Goal: Entertainment & Leisure: Browse casually

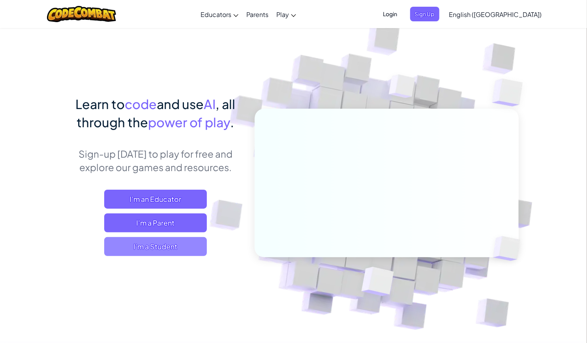
click at [172, 246] on span "I'm a Student" at bounding box center [155, 246] width 103 height 19
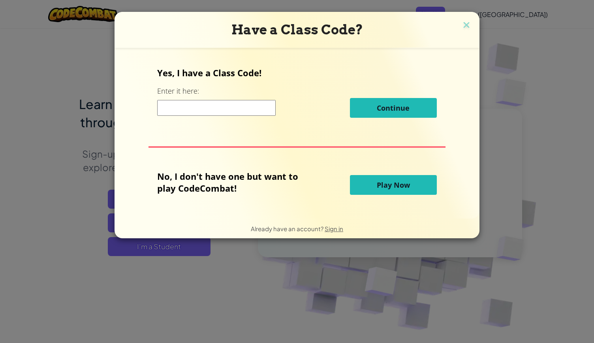
click at [391, 181] on span "Play Now" at bounding box center [393, 184] width 33 height 9
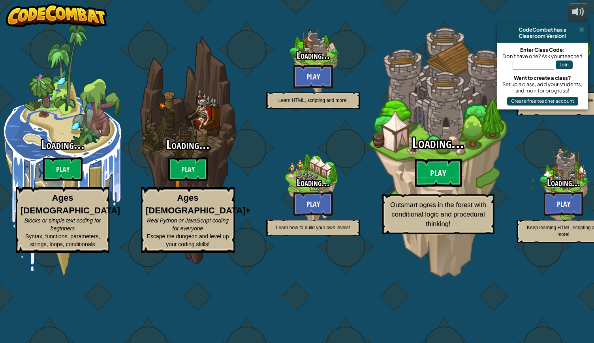
click at [402, 185] on div "Loading... Play Outsmart ogres in the forest with conditional logic and procedu…" at bounding box center [438, 184] width 150 height 99
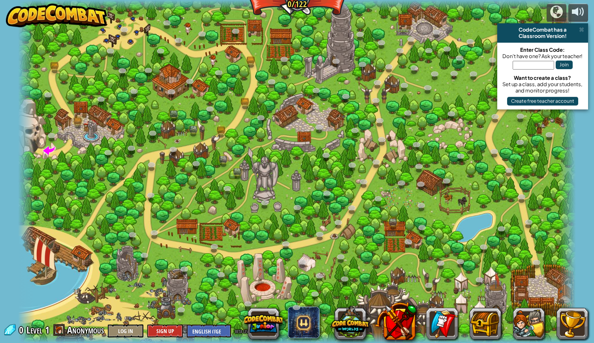
click at [13, 5] on img at bounding box center [56, 16] width 101 height 24
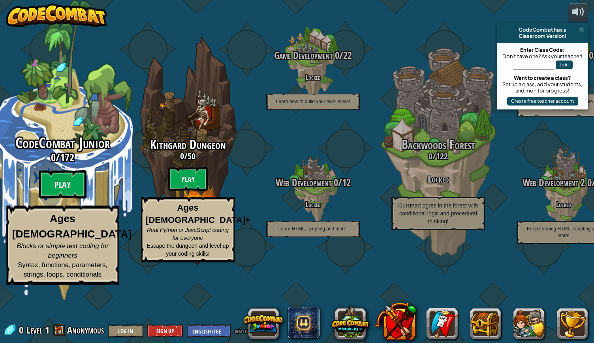
click at [58, 199] on btn "Play" at bounding box center [62, 184] width 47 height 28
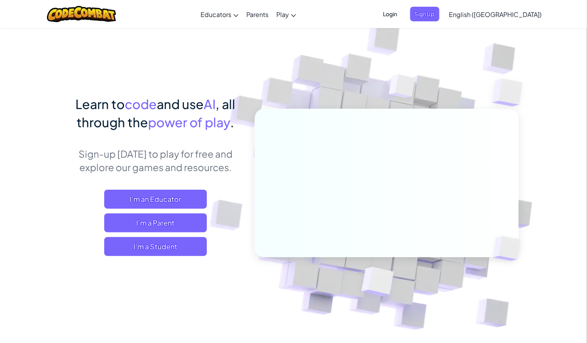
click at [0, 2] on div "Toggle navigation Educators Create Free Account School & District Solutions Tea…" at bounding box center [293, 14] width 591 height 28
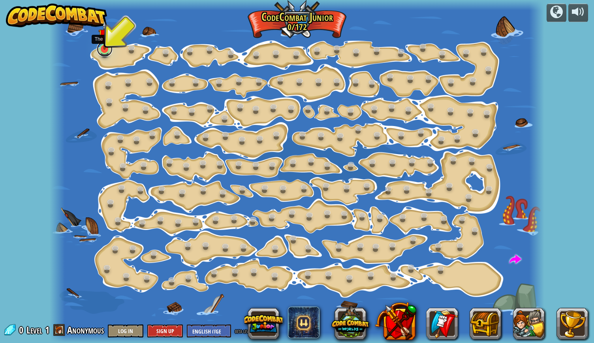
click at [105, 50] on link at bounding box center [105, 49] width 16 height 16
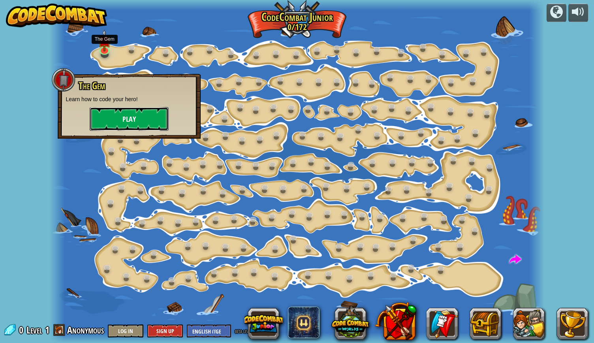
click at [128, 112] on button "Play" at bounding box center [129, 119] width 79 height 24
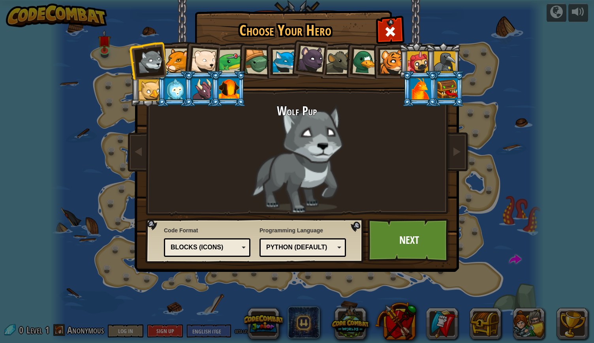
click at [386, 66] on div at bounding box center [392, 62] width 24 height 24
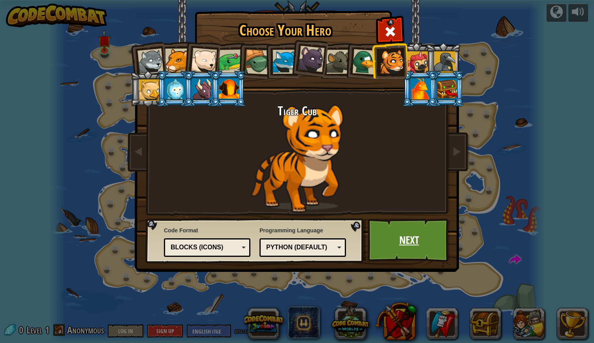
click at [395, 245] on link "Next" at bounding box center [409, 239] width 83 height 43
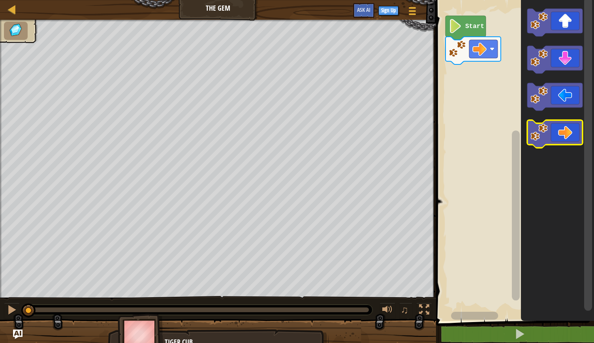
click at [556, 140] on icon "Blockly Workspace" at bounding box center [554, 134] width 55 height 28
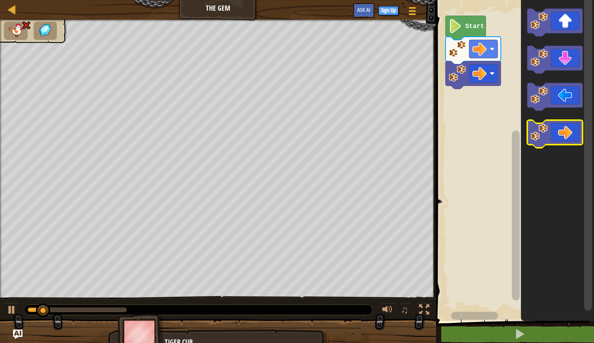
click at [556, 140] on icon "Blockly Workspace" at bounding box center [554, 134] width 55 height 28
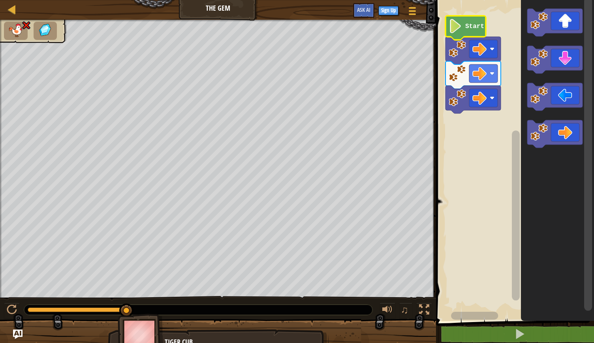
click at [452, 27] on image "Blockly Workspace" at bounding box center [454, 26] width 13 height 14
click at [10, 310] on div at bounding box center [12, 309] width 10 height 10
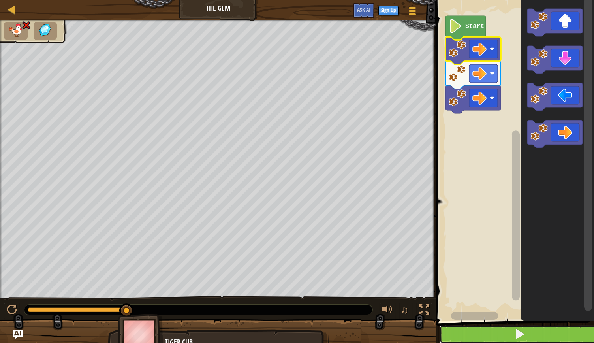
click at [520, 333] on span at bounding box center [519, 333] width 11 height 11
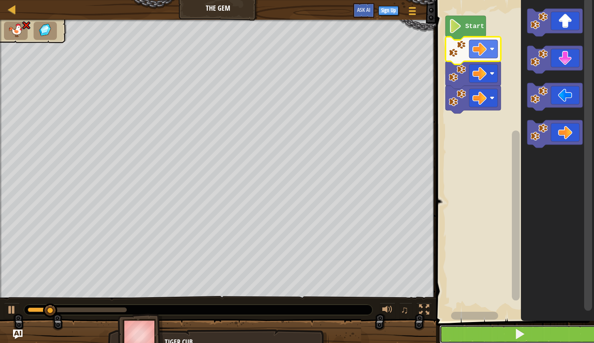
click at [520, 333] on span at bounding box center [519, 333] width 11 height 11
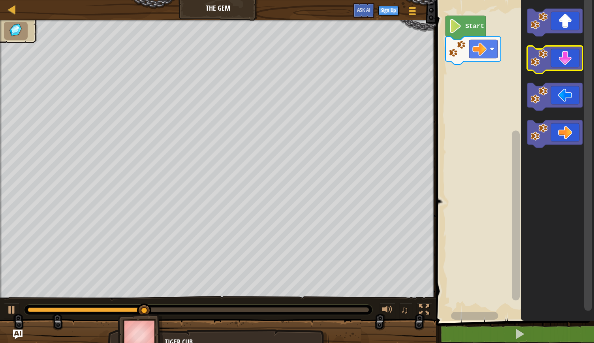
click at [562, 55] on icon "Blockly Workspace" at bounding box center [554, 60] width 55 height 28
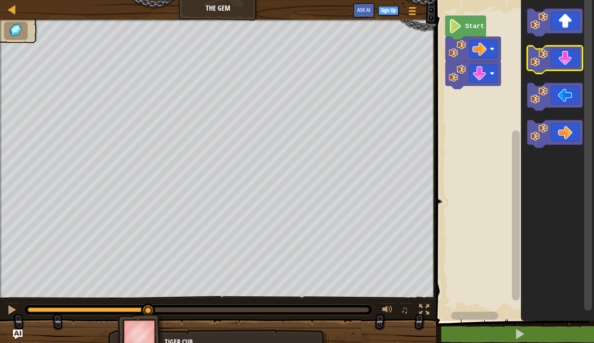
click at [562, 55] on icon "Blockly Workspace" at bounding box center [554, 60] width 55 height 28
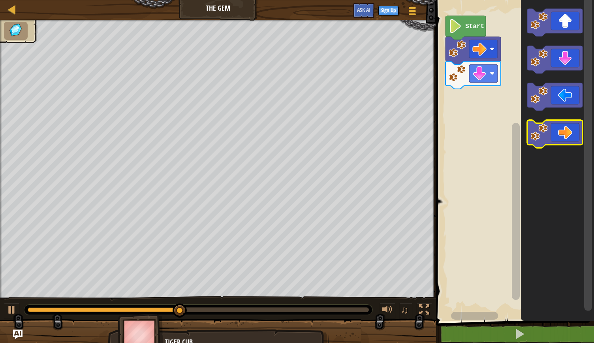
click at [552, 139] on icon "Blockly Workspace" at bounding box center [554, 134] width 55 height 28
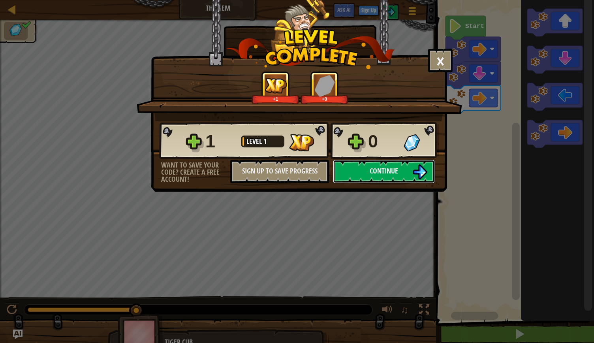
click at [377, 170] on span "Continue" at bounding box center [384, 171] width 28 height 10
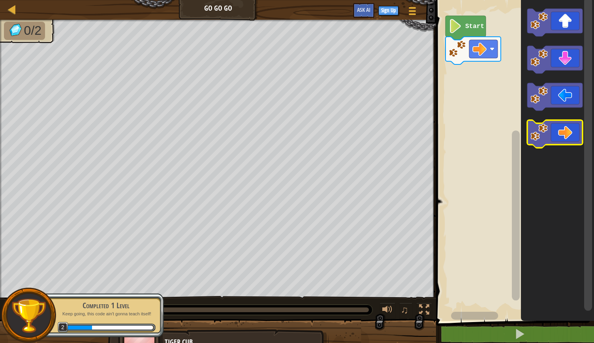
click at [548, 135] on icon "Blockly Workspace" at bounding box center [554, 134] width 55 height 28
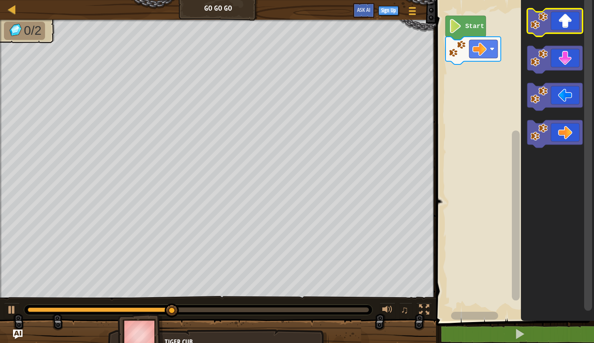
click at [542, 31] on icon "Blockly Workspace" at bounding box center [554, 23] width 55 height 28
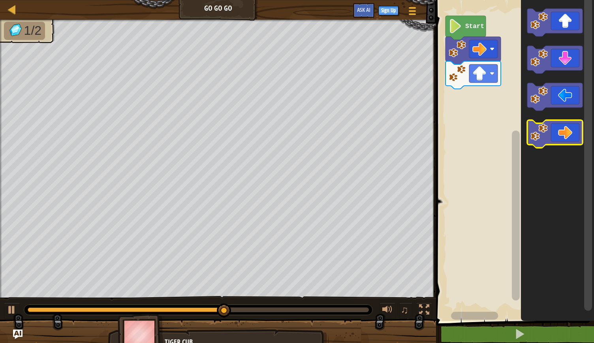
click at [555, 128] on icon "Blockly Workspace" at bounding box center [554, 134] width 55 height 28
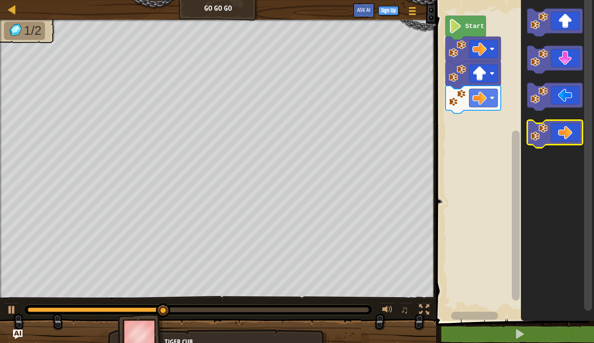
click at [555, 128] on icon "Blockly Workspace" at bounding box center [554, 134] width 55 height 28
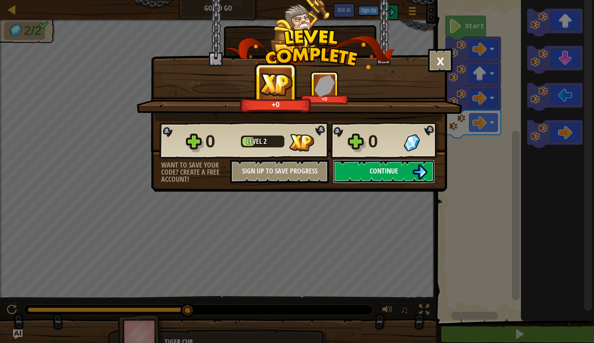
click at [385, 174] on span "Continue" at bounding box center [384, 171] width 28 height 10
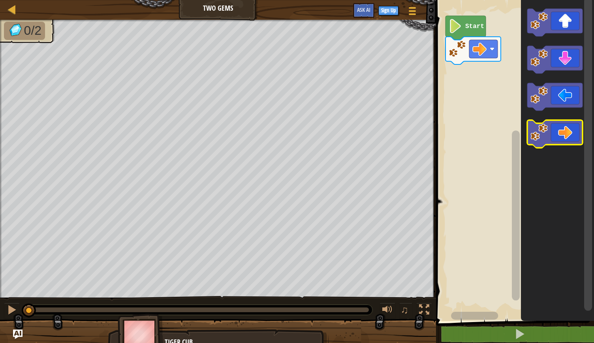
click at [531, 143] on icon "Blockly Workspace" at bounding box center [554, 134] width 55 height 28
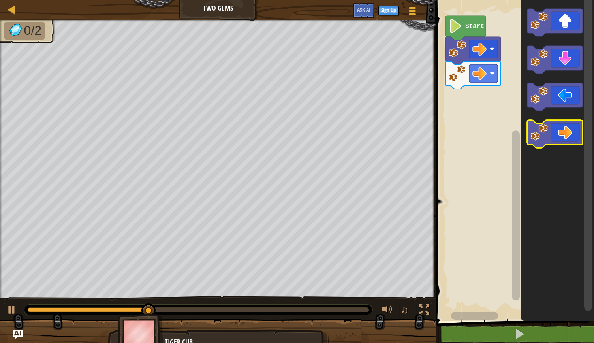
click at [531, 143] on icon "Blockly Workspace" at bounding box center [554, 134] width 55 height 28
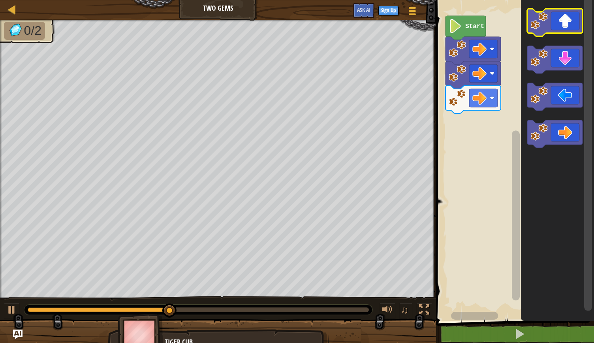
click at [539, 30] on icon "Blockly Workspace" at bounding box center [554, 23] width 55 height 28
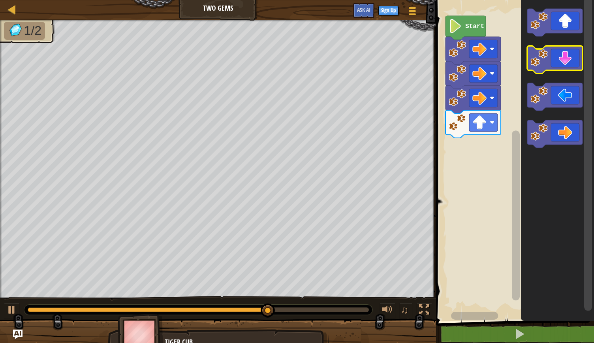
click at [539, 57] on image "Blockly Workspace" at bounding box center [538, 57] width 17 height 17
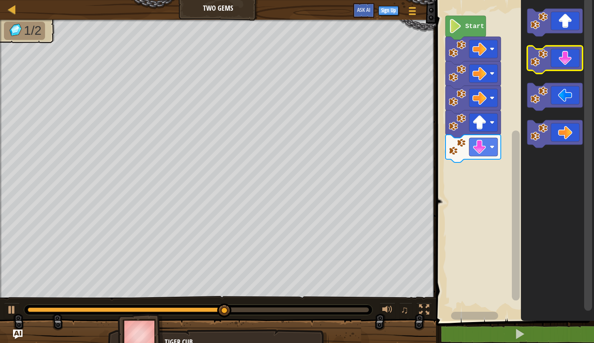
click at [539, 57] on image "Blockly Workspace" at bounding box center [538, 57] width 17 height 17
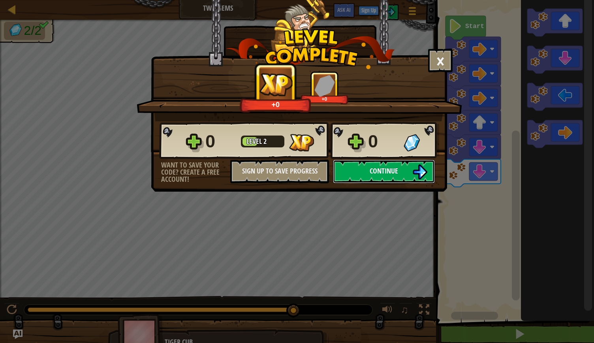
click at [388, 168] on span "Continue" at bounding box center [384, 171] width 28 height 10
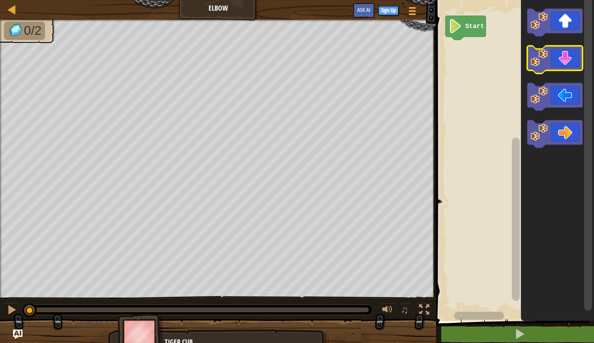
click at [550, 60] on icon "Blockly Workspace" at bounding box center [554, 60] width 55 height 28
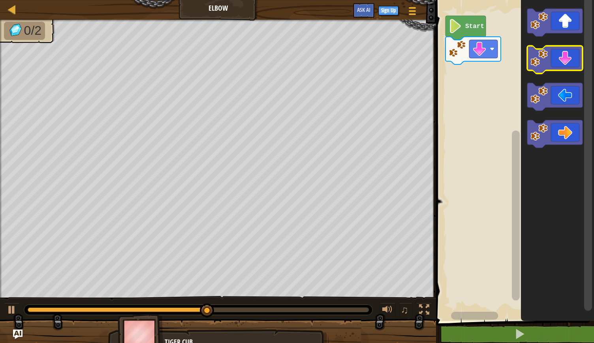
click at [550, 60] on icon "Blockly Workspace" at bounding box center [554, 60] width 55 height 28
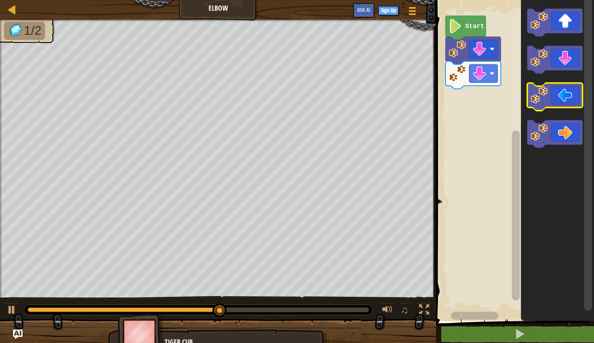
click at [544, 98] on image "Blockly Workspace" at bounding box center [538, 94] width 17 height 17
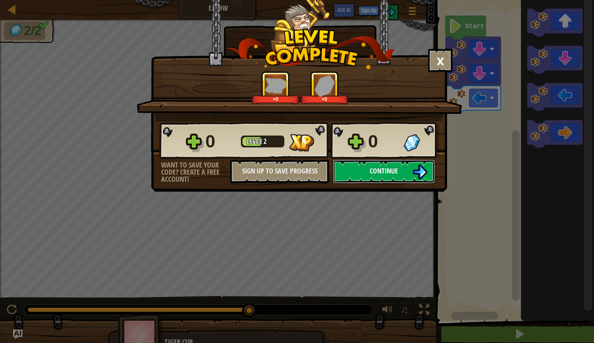
click at [410, 168] on button "Continue" at bounding box center [384, 171] width 102 height 24
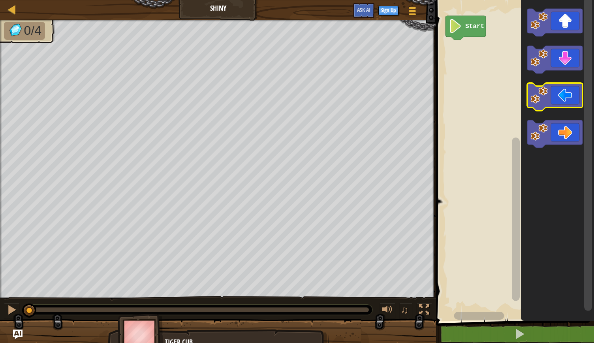
click at [548, 98] on icon "Blockly Workspace" at bounding box center [554, 97] width 55 height 28
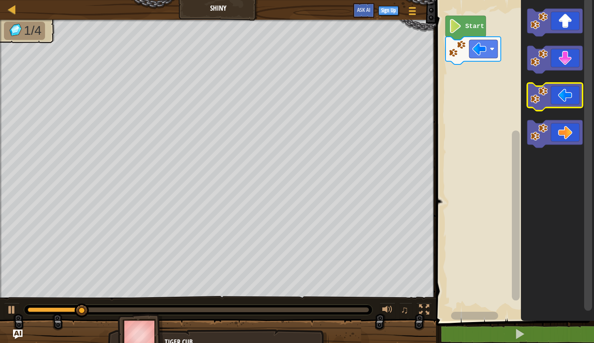
click at [548, 98] on icon "Blockly Workspace" at bounding box center [554, 97] width 55 height 28
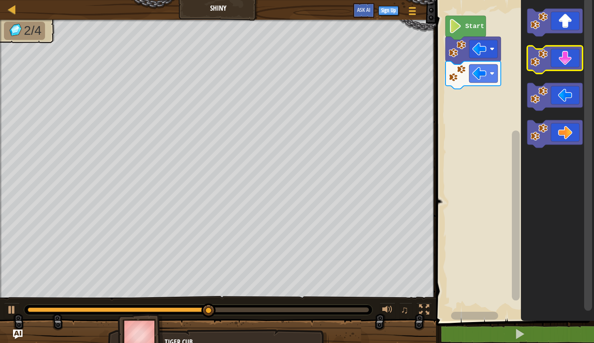
click at [548, 54] on icon "Blockly Workspace" at bounding box center [554, 60] width 55 height 28
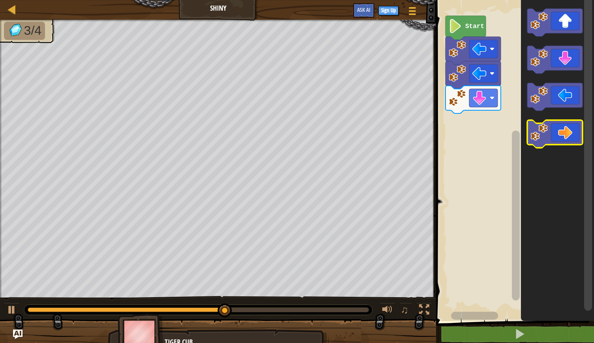
click at [549, 130] on icon "Blockly Workspace" at bounding box center [554, 134] width 55 height 28
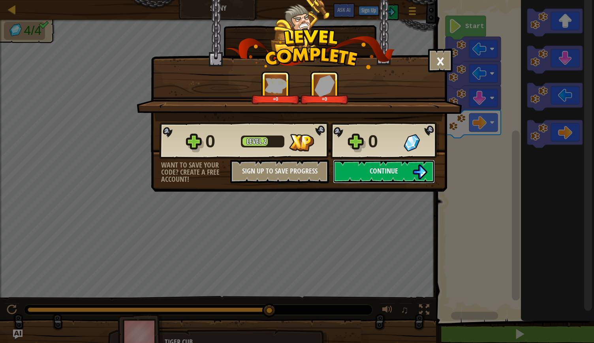
click at [409, 173] on button "Continue" at bounding box center [384, 171] width 102 height 24
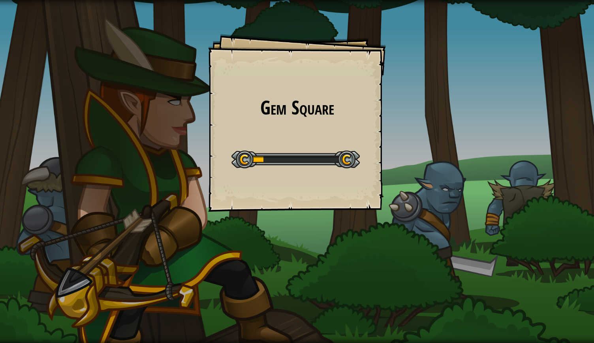
click at [409, 173] on div "Gem Square Goals Start Level Error loading from server. Try refreshing the page…" at bounding box center [297, 171] width 594 height 343
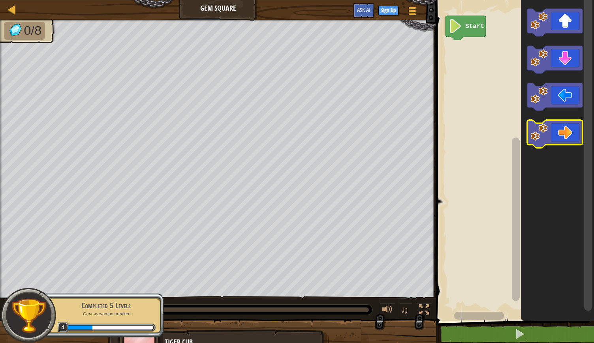
click at [538, 130] on image "Blockly Workspace" at bounding box center [538, 132] width 17 height 17
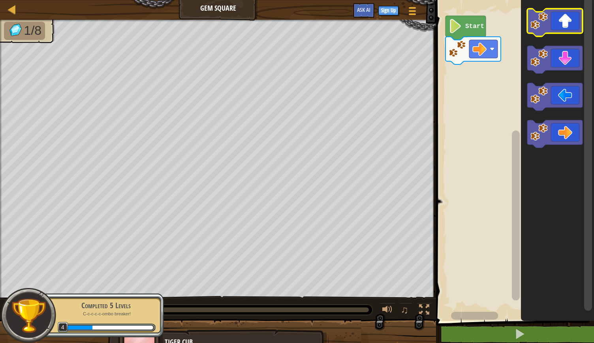
click at [551, 28] on icon "Blockly Workspace" at bounding box center [554, 23] width 55 height 28
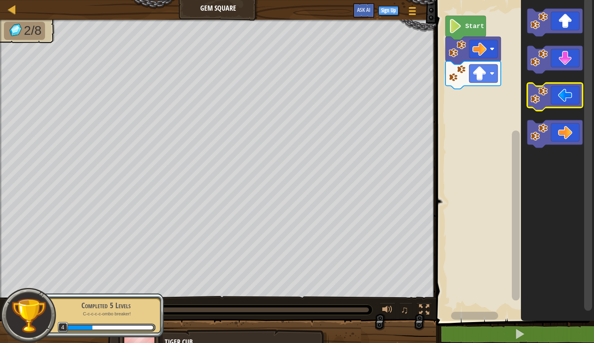
click at [547, 98] on image "Blockly Workspace" at bounding box center [538, 94] width 17 height 17
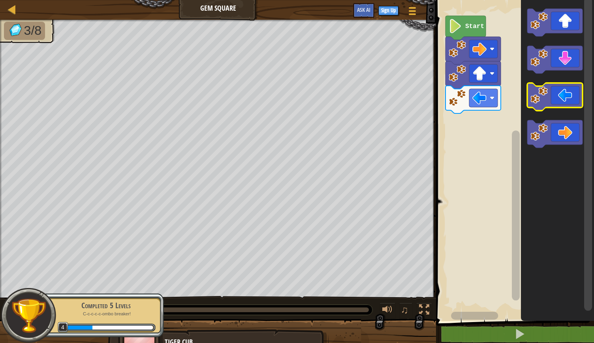
click at [547, 98] on image "Blockly Workspace" at bounding box center [538, 94] width 17 height 17
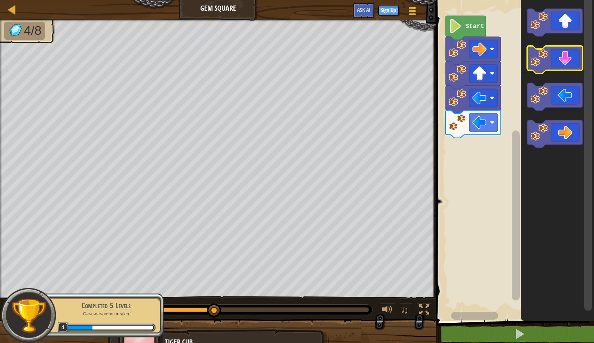
click at [550, 60] on icon "Blockly Workspace" at bounding box center [554, 60] width 55 height 28
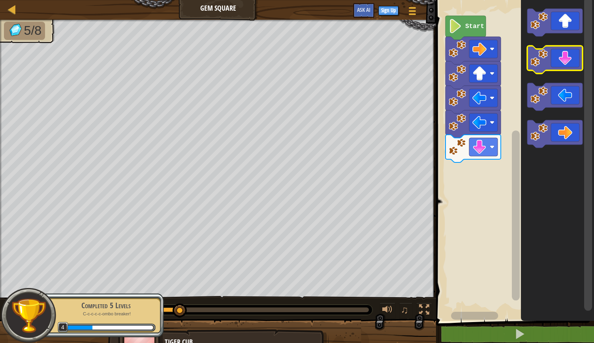
click at [550, 60] on icon "Blockly Workspace" at bounding box center [554, 60] width 55 height 28
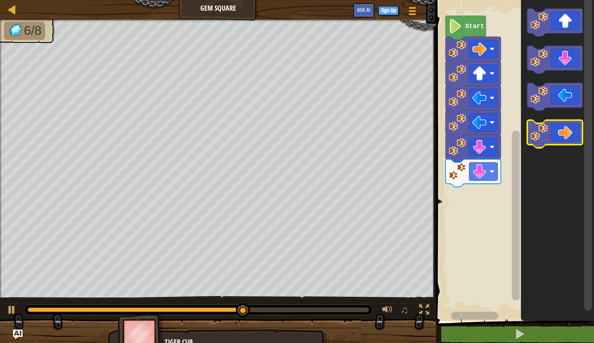
click at [548, 126] on icon "Blockly Workspace" at bounding box center [554, 134] width 55 height 28
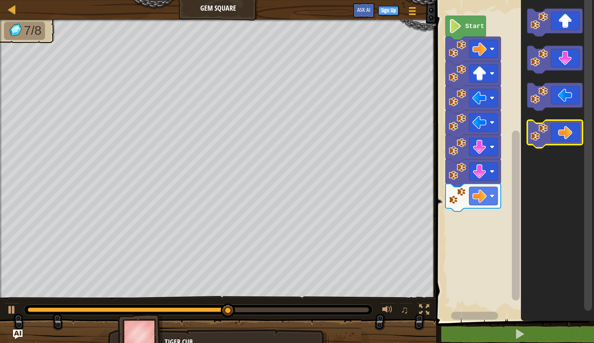
click at [548, 126] on icon "Blockly Workspace" at bounding box center [554, 134] width 55 height 28
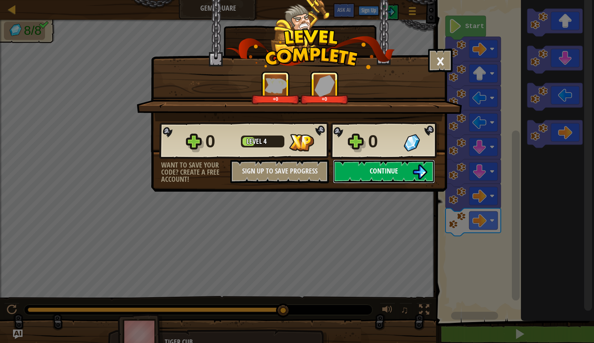
click at [400, 164] on button "Continue" at bounding box center [384, 171] width 102 height 24
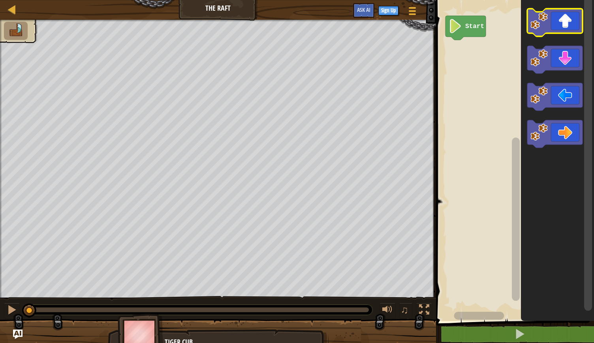
click at [539, 28] on image "Blockly Workspace" at bounding box center [538, 20] width 17 height 17
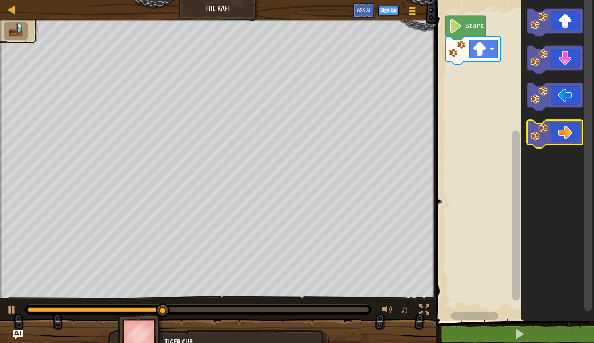
click at [551, 132] on icon "Blockly Workspace" at bounding box center [554, 134] width 55 height 28
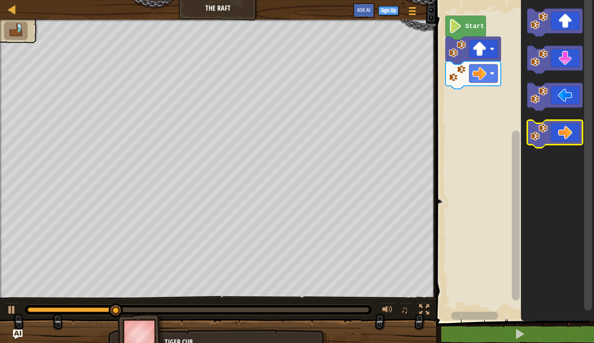
click at [551, 132] on icon "Blockly Workspace" at bounding box center [554, 134] width 55 height 28
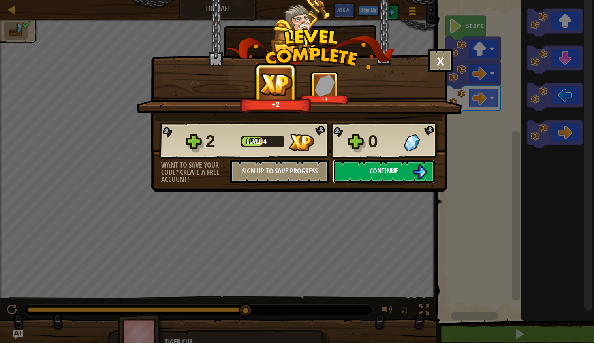
click at [400, 170] on button "Continue" at bounding box center [384, 171] width 102 height 24
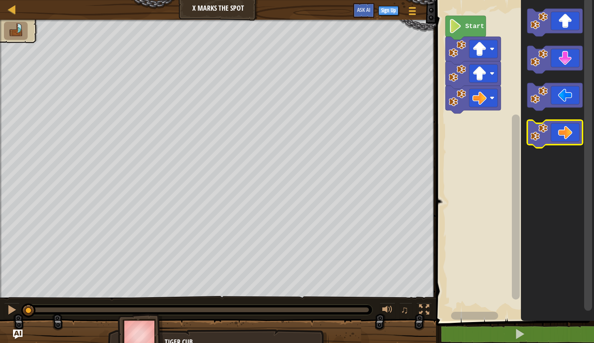
click at [533, 141] on icon "Blockly Workspace" at bounding box center [554, 134] width 55 height 28
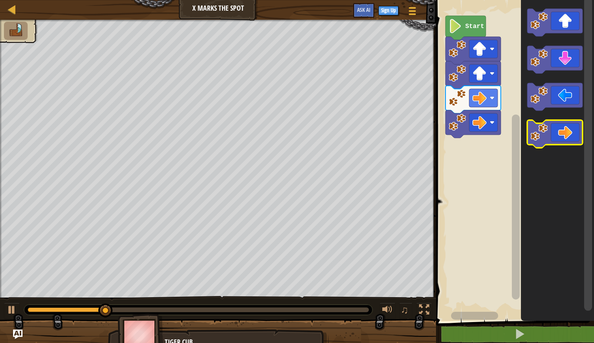
click at [548, 134] on icon "Blockly Workspace" at bounding box center [554, 134] width 55 height 28
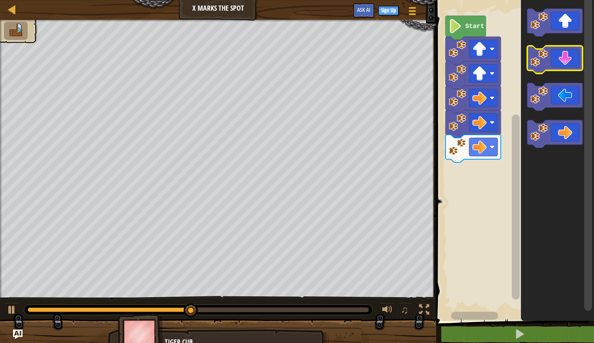
click at [555, 62] on icon "Blockly Workspace" at bounding box center [554, 60] width 55 height 28
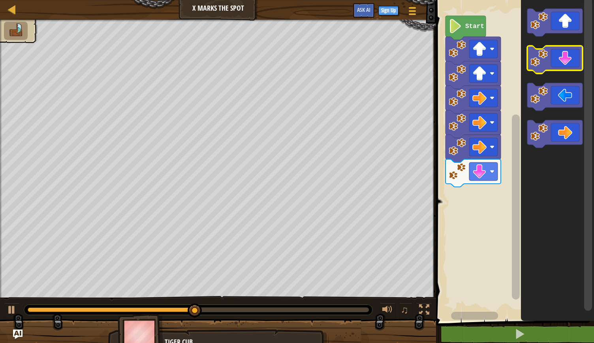
click at [555, 62] on icon "Blockly Workspace" at bounding box center [554, 60] width 55 height 28
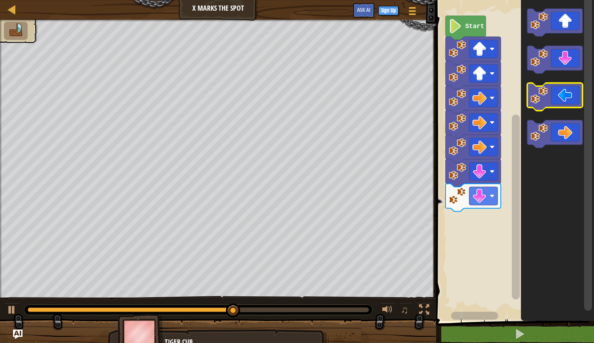
click at [540, 91] on image "Blockly Workspace" at bounding box center [538, 94] width 17 height 17
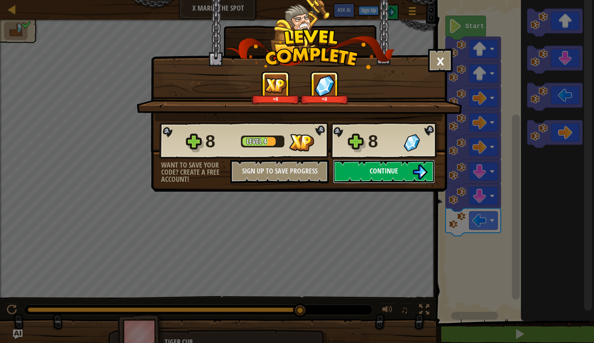
click at [385, 166] on span "Continue" at bounding box center [384, 171] width 28 height 10
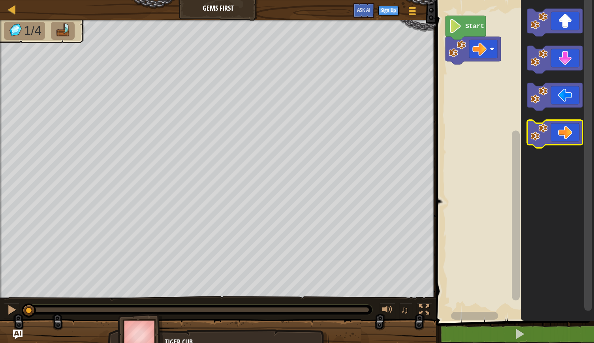
click at [543, 131] on image "Blockly Workspace" at bounding box center [538, 132] width 17 height 17
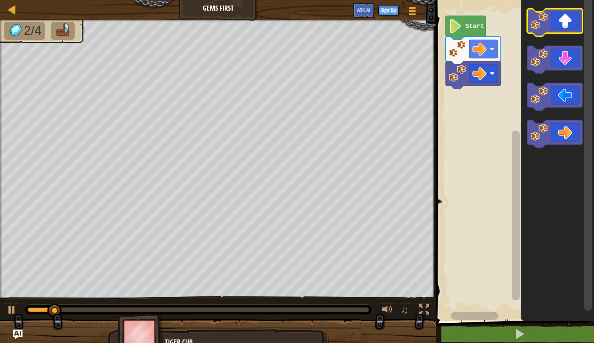
click at [548, 24] on icon "Blockly Workspace" at bounding box center [554, 23] width 55 height 28
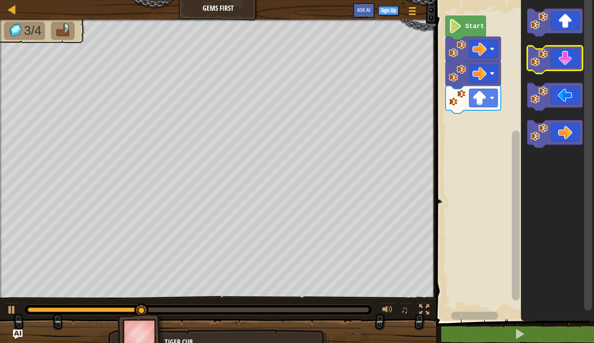
click at [551, 63] on icon "Blockly Workspace" at bounding box center [554, 60] width 55 height 28
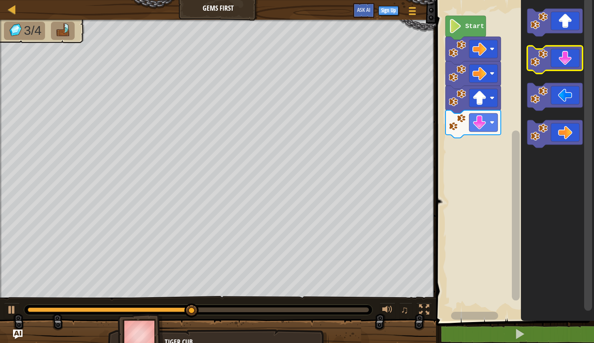
click at [551, 63] on icon "Blockly Workspace" at bounding box center [554, 60] width 55 height 28
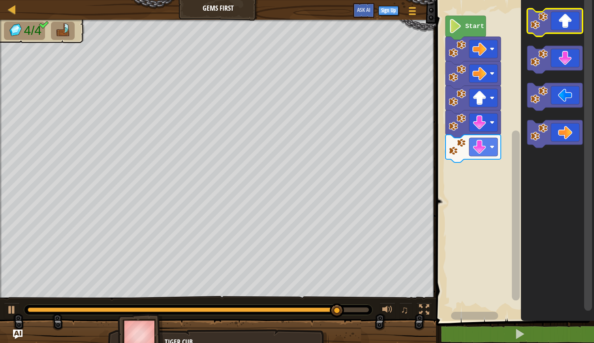
click at [552, 11] on icon "Blockly Workspace" at bounding box center [554, 23] width 55 height 28
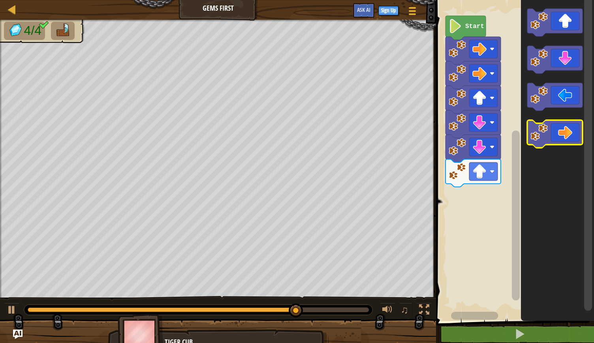
click at [557, 123] on icon "Blockly Workspace" at bounding box center [554, 134] width 55 height 28
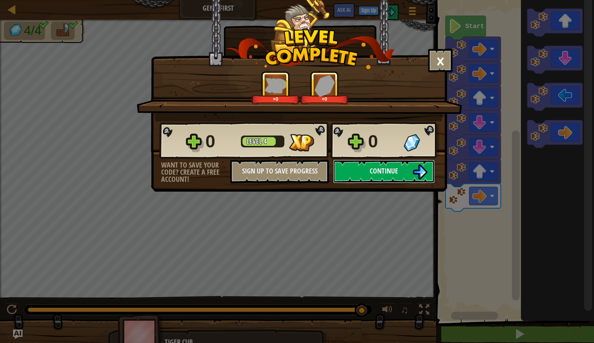
click at [421, 171] on img at bounding box center [419, 171] width 15 height 15
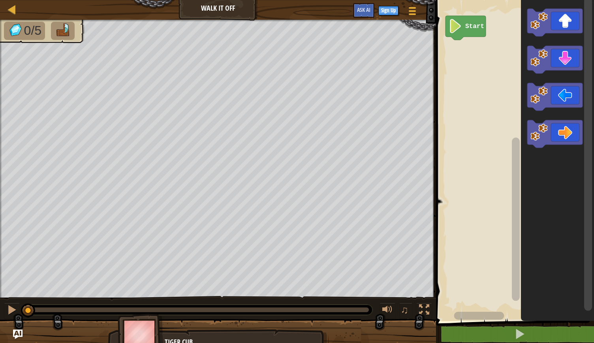
click at [473, 92] on rect "Blockly Workspace" at bounding box center [513, 158] width 160 height 325
click at [542, 31] on icon "Blockly Workspace" at bounding box center [554, 23] width 55 height 28
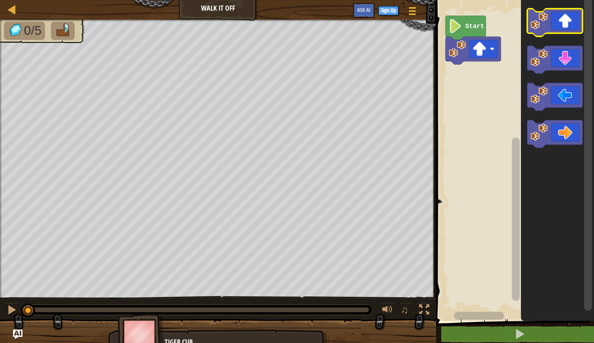
click at [542, 31] on icon "Blockly Workspace" at bounding box center [554, 23] width 55 height 28
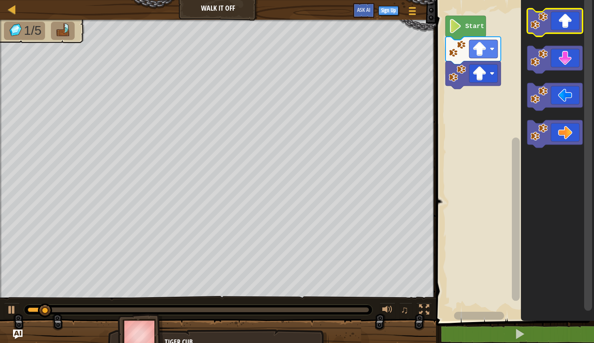
click at [542, 31] on icon "Blockly Workspace" at bounding box center [554, 23] width 55 height 28
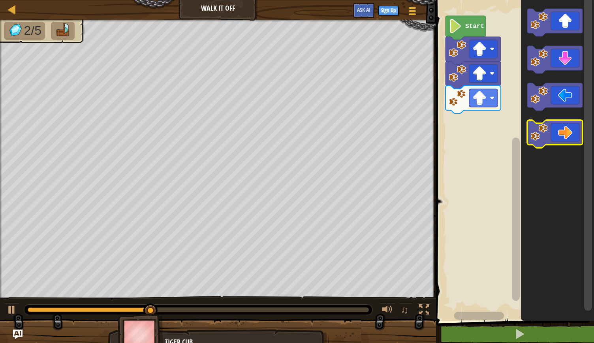
click at [565, 130] on icon "Blockly Workspace" at bounding box center [554, 134] width 55 height 28
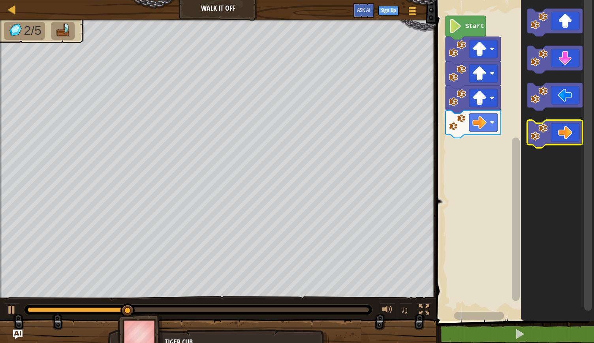
click at [565, 130] on icon "Blockly Workspace" at bounding box center [554, 134] width 55 height 28
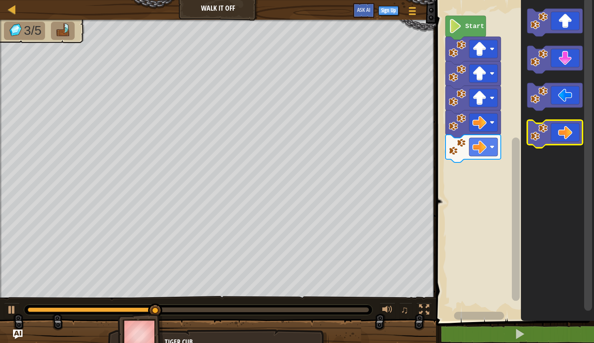
click at [565, 130] on icon "Blockly Workspace" at bounding box center [554, 134] width 55 height 28
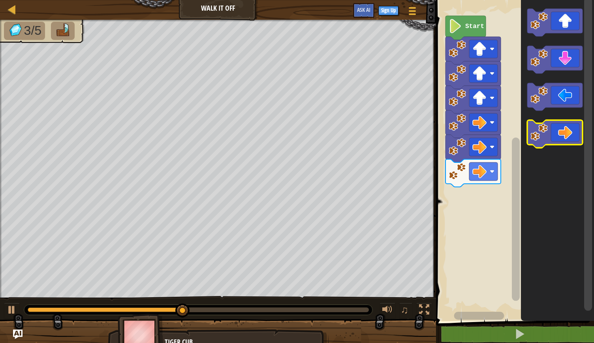
click at [565, 130] on icon "Blockly Workspace" at bounding box center [554, 134] width 55 height 28
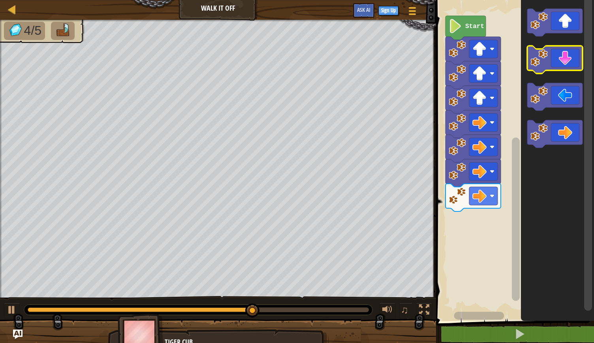
click at [546, 66] on image "Blockly Workspace" at bounding box center [538, 57] width 17 height 17
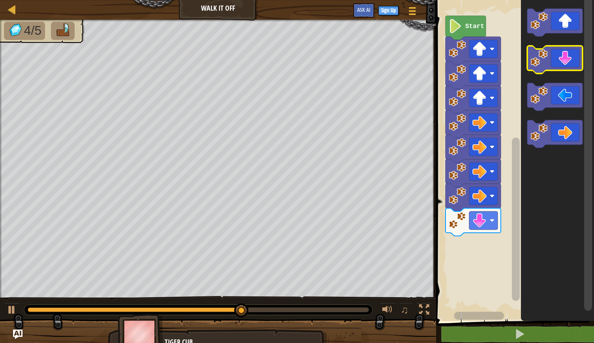
click at [546, 66] on image "Blockly Workspace" at bounding box center [538, 57] width 17 height 17
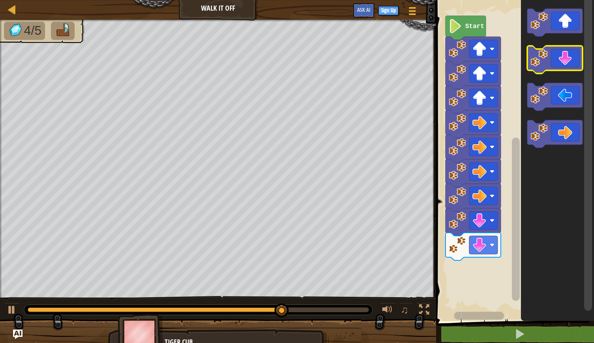
click at [546, 66] on image "Blockly Workspace" at bounding box center [538, 57] width 17 height 17
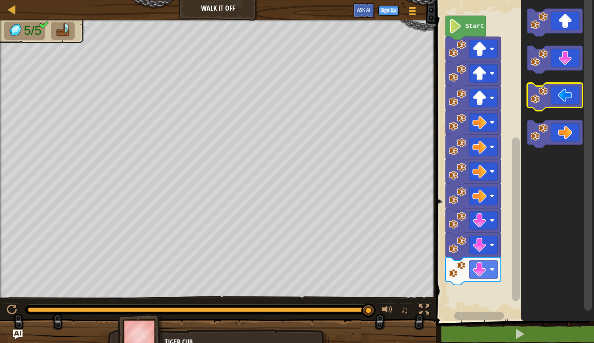
click at [540, 108] on icon "Blockly Workspace" at bounding box center [554, 97] width 55 height 28
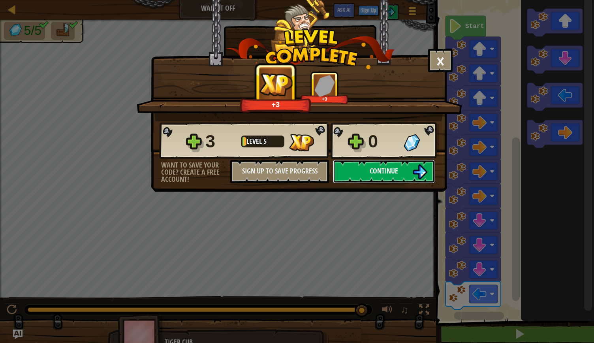
click at [409, 175] on button "Continue" at bounding box center [384, 171] width 102 height 24
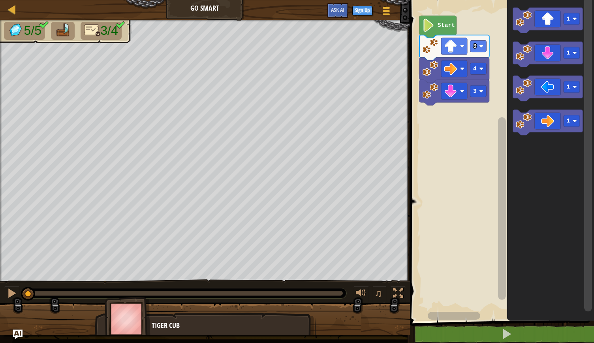
click at [476, 141] on rect "Blockly Workspace" at bounding box center [500, 158] width 186 height 325
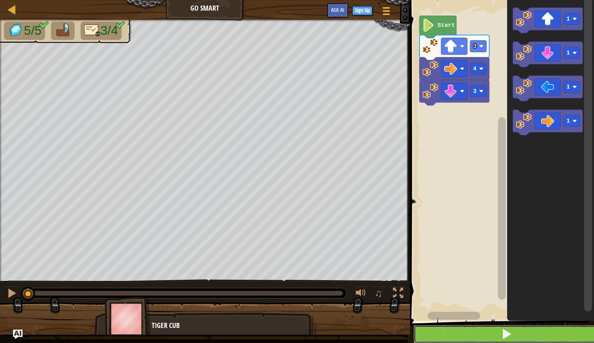
click at [471, 327] on button at bounding box center [506, 334] width 186 height 18
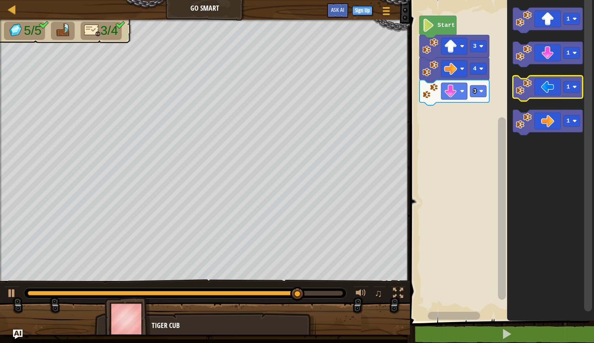
click at [541, 98] on icon "Blockly Workspace" at bounding box center [547, 88] width 70 height 25
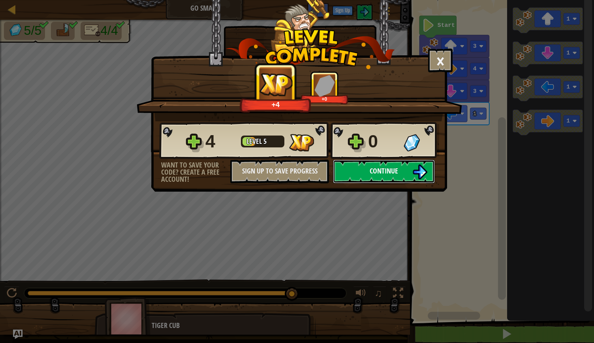
click at [400, 169] on button "Continue" at bounding box center [384, 171] width 102 height 24
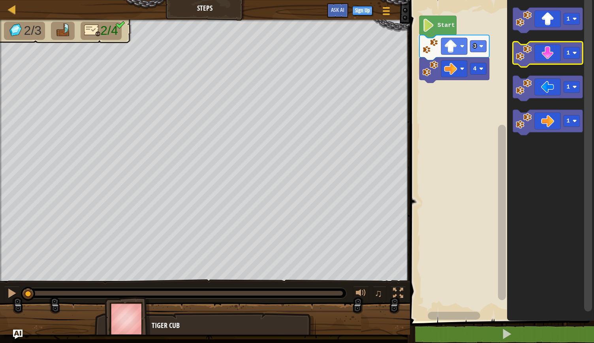
click at [539, 49] on icon "Blockly Workspace" at bounding box center [547, 54] width 70 height 25
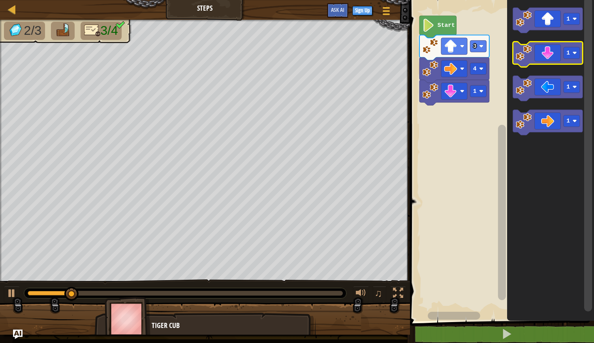
click at [539, 49] on icon "Blockly Workspace" at bounding box center [547, 54] width 70 height 25
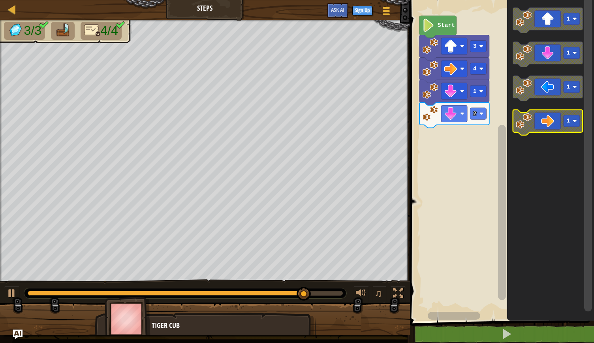
click at [520, 120] on image "Blockly Workspace" at bounding box center [524, 121] width 16 height 16
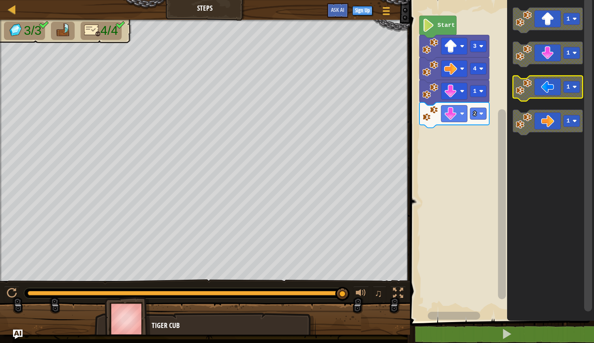
click at [522, 93] on image "Blockly Workspace" at bounding box center [524, 87] width 16 height 16
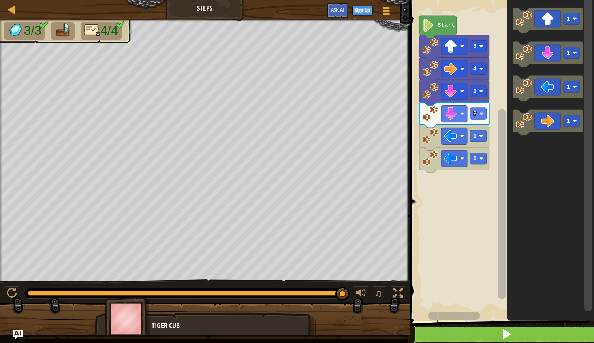
click at [478, 326] on button at bounding box center [506, 334] width 186 height 18
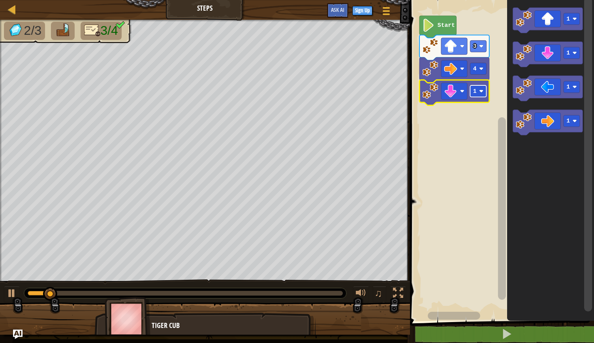
click at [477, 93] on rect "Blockly Workspace" at bounding box center [478, 90] width 16 height 11
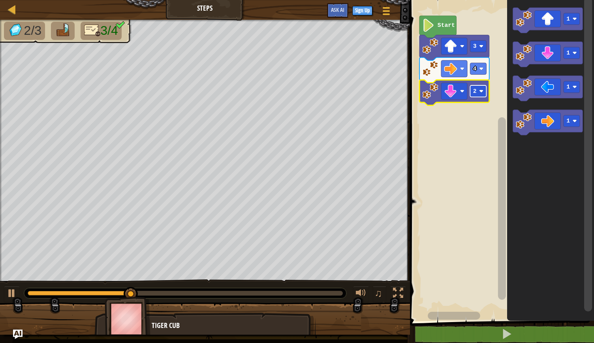
click at [473, 88] on text "2" at bounding box center [475, 91] width 4 height 6
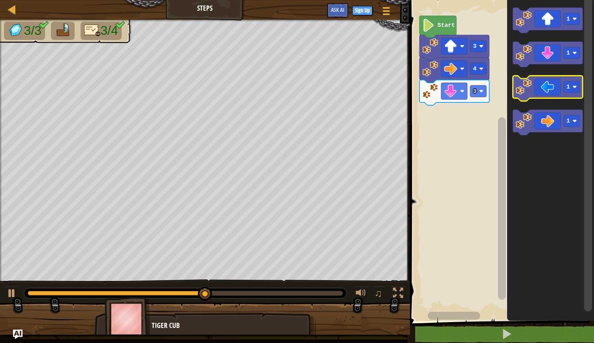
click at [525, 98] on icon "Blockly Workspace" at bounding box center [547, 88] width 70 height 25
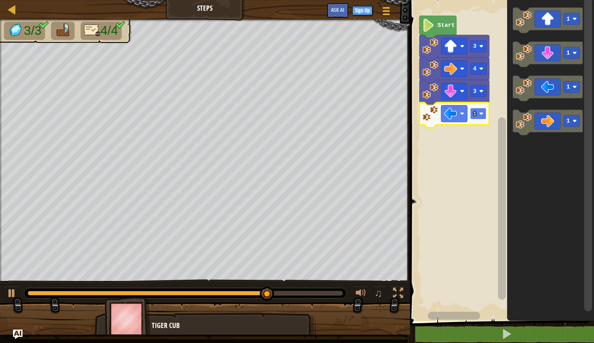
click at [476, 115] on text "1" at bounding box center [475, 114] width 4 height 6
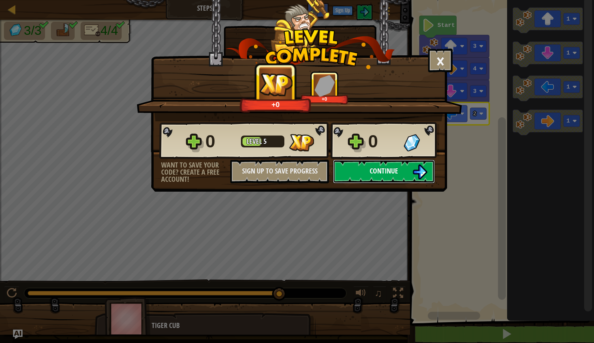
click at [403, 173] on button "Continue" at bounding box center [384, 171] width 102 height 24
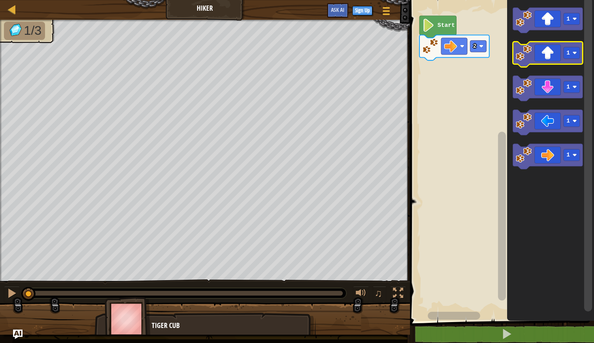
click at [523, 58] on image "Blockly Workspace" at bounding box center [524, 53] width 16 height 16
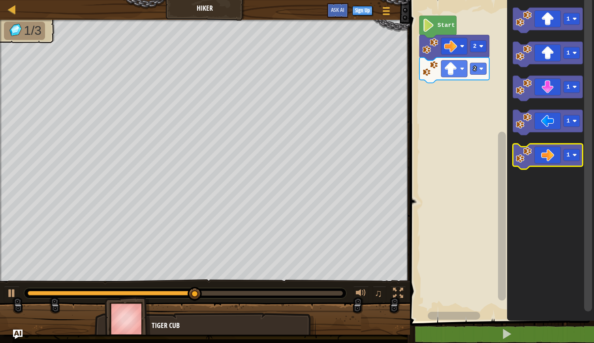
click at [525, 150] on image "Blockly Workspace" at bounding box center [524, 155] width 16 height 16
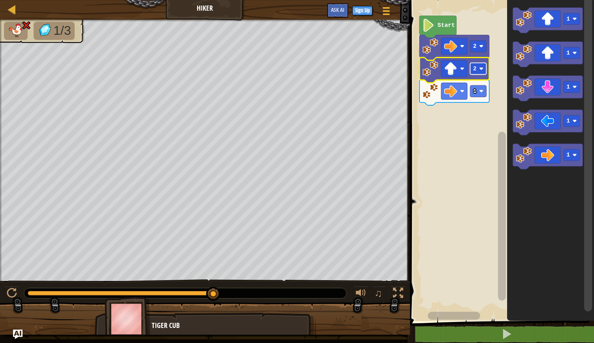
click at [482, 68] on image "Blockly Workspace" at bounding box center [481, 68] width 4 height 4
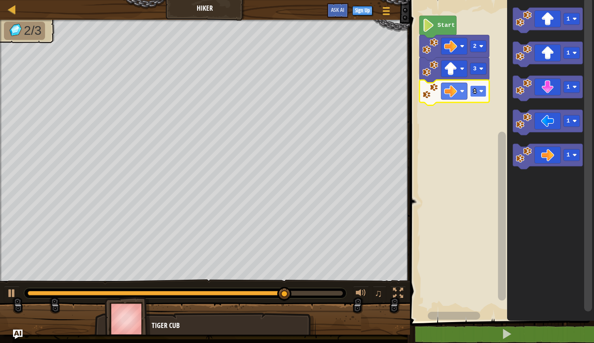
click at [476, 92] on rect "Blockly Workspace" at bounding box center [478, 90] width 16 height 11
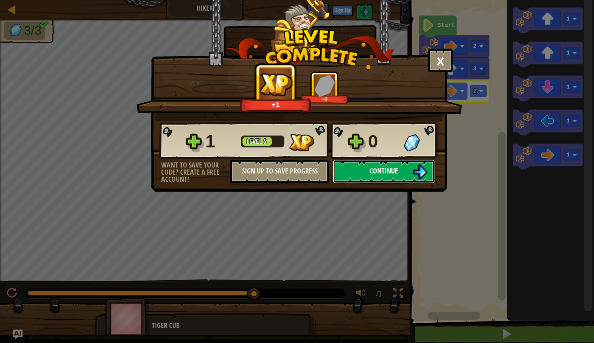
click at [389, 177] on button "Continue" at bounding box center [384, 171] width 102 height 24
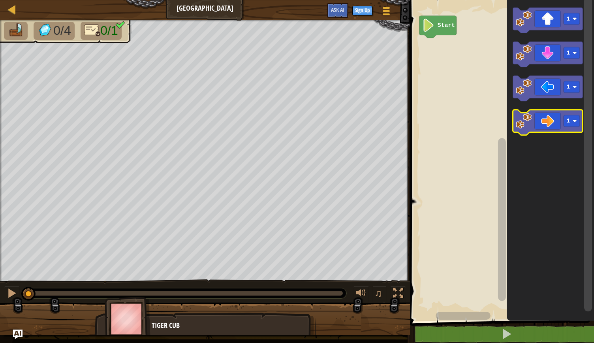
click at [552, 120] on icon "Blockly Workspace" at bounding box center [547, 122] width 70 height 25
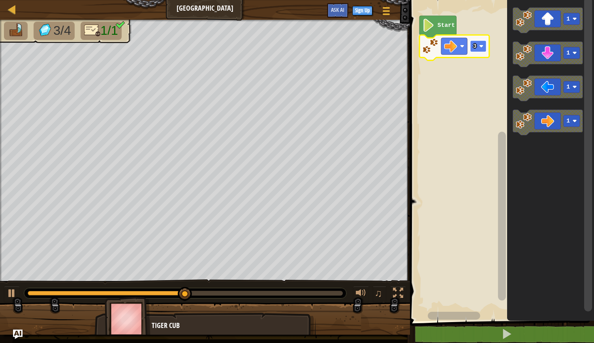
click at [473, 43] on text "3" at bounding box center [475, 46] width 4 height 6
click at [475, 49] on text "4" at bounding box center [475, 46] width 4 height 6
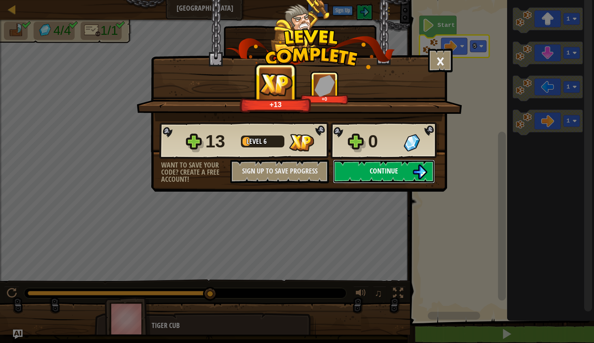
click at [394, 175] on span "Continue" at bounding box center [384, 171] width 28 height 10
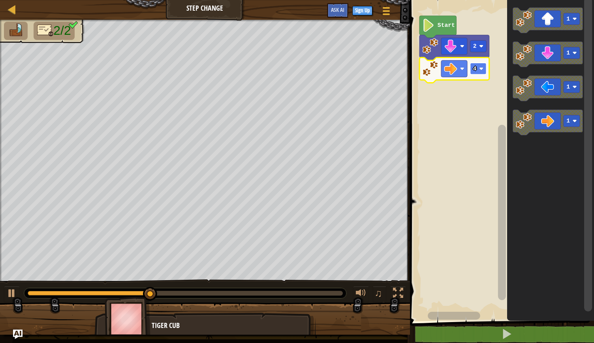
click at [473, 73] on rect "Blockly Workspace" at bounding box center [478, 68] width 16 height 11
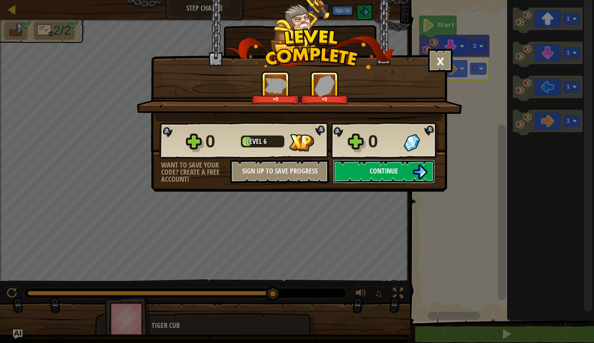
click at [400, 173] on button "Continue" at bounding box center [384, 171] width 102 height 24
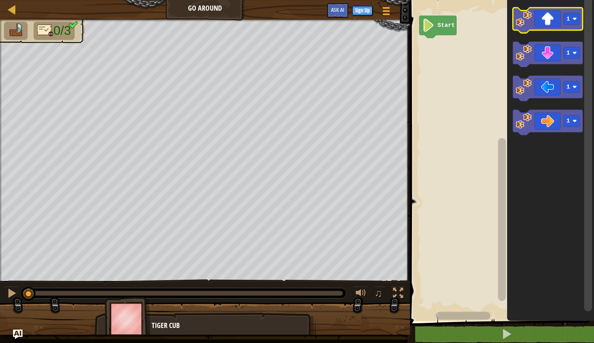
click at [546, 19] on icon "Blockly Workspace" at bounding box center [547, 20] width 70 height 25
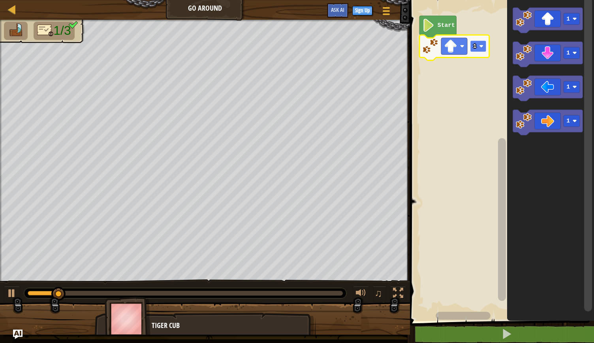
click at [483, 43] on rect "Blockly Workspace" at bounding box center [478, 45] width 16 height 11
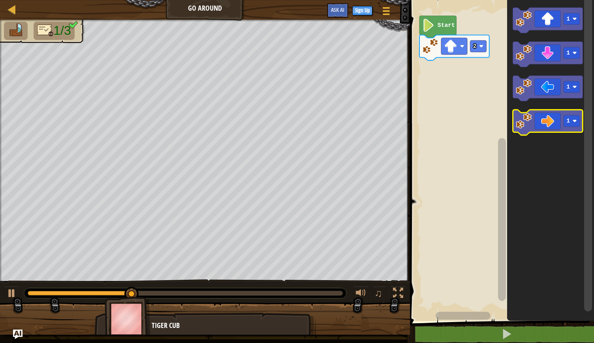
click at [551, 128] on icon "Blockly Workspace" at bounding box center [547, 122] width 70 height 25
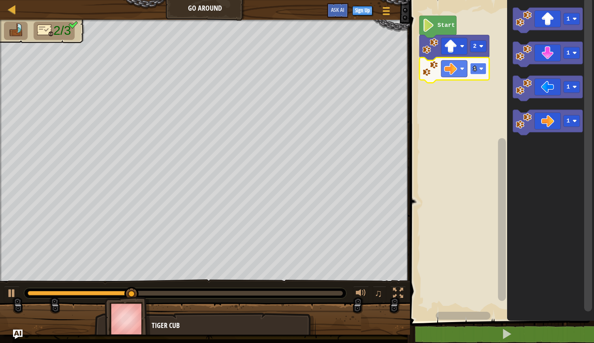
click at [478, 71] on rect "Blockly Workspace" at bounding box center [478, 68] width 16 height 11
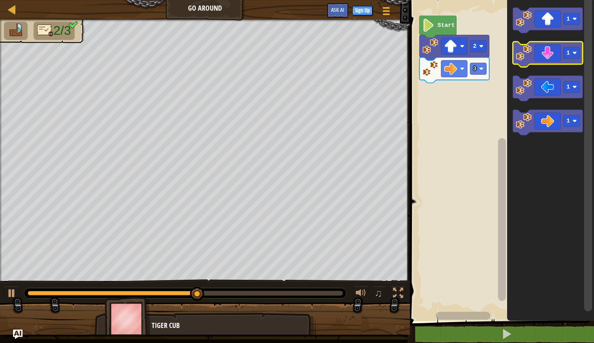
click at [522, 58] on g "1" at bounding box center [547, 54] width 70 height 25
click at [522, 58] on image "Blockly Workspace" at bounding box center [524, 53] width 16 height 16
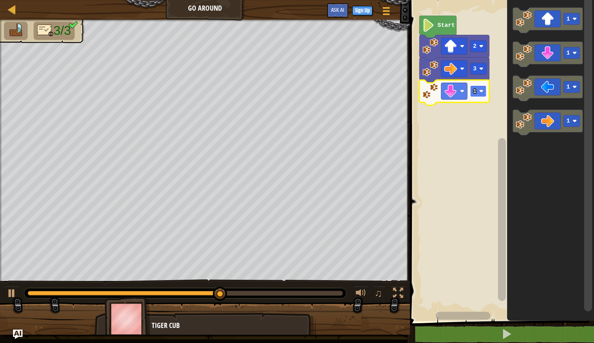
click at [475, 87] on rect "Blockly Workspace" at bounding box center [478, 90] width 16 height 11
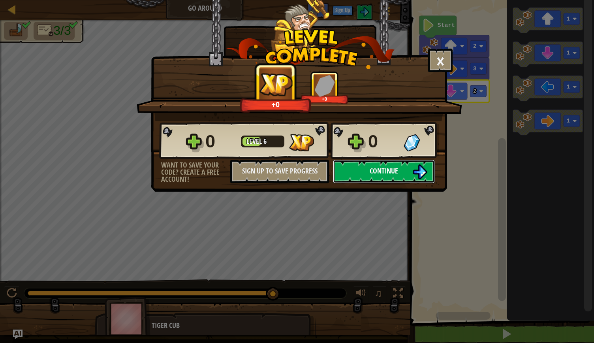
click at [395, 167] on span "Continue" at bounding box center [384, 171] width 28 height 10
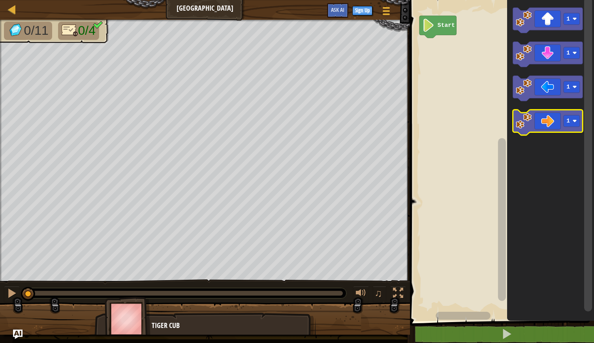
click at [545, 126] on icon "Blockly Workspace" at bounding box center [547, 122] width 70 height 25
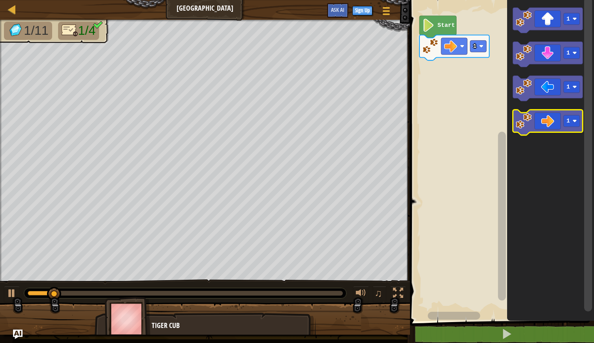
click at [545, 126] on icon "Blockly Workspace" at bounding box center [547, 122] width 70 height 25
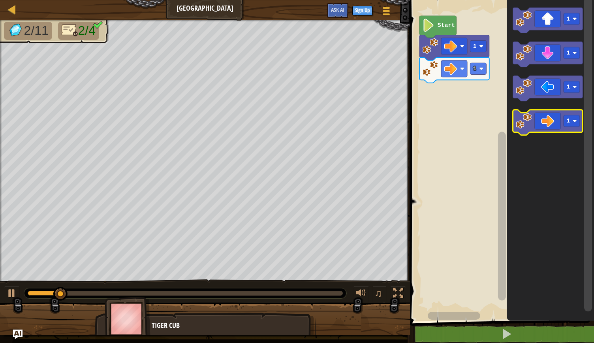
click at [545, 126] on icon "Blockly Workspace" at bounding box center [547, 122] width 70 height 25
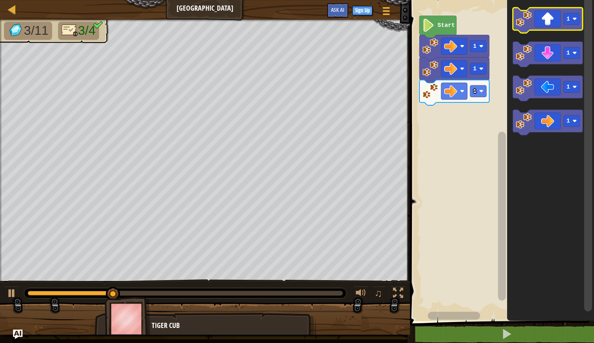
click at [537, 25] on icon "Blockly Workspace" at bounding box center [547, 20] width 70 height 25
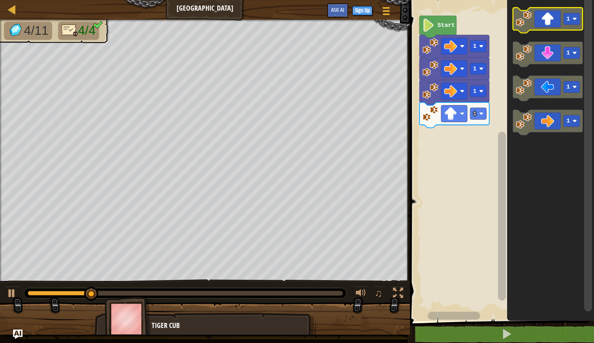
click at [537, 25] on icon "Blockly Workspace" at bounding box center [547, 20] width 70 height 25
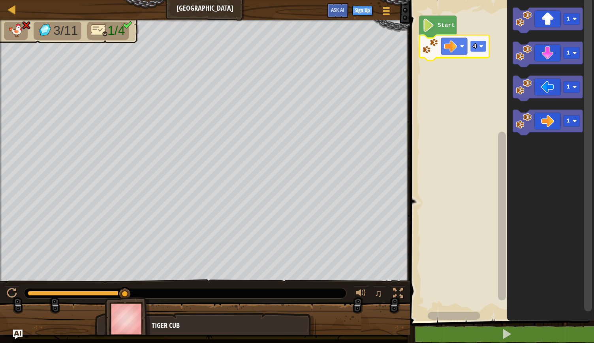
click at [479, 48] on image "Blockly Workspace" at bounding box center [481, 46] width 4 height 4
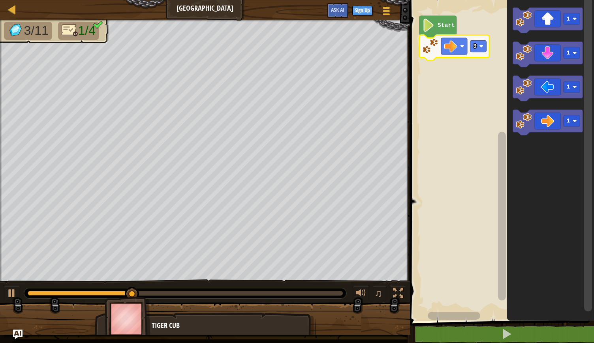
click at [477, 88] on rect "Blockly Workspace" at bounding box center [500, 158] width 186 height 325
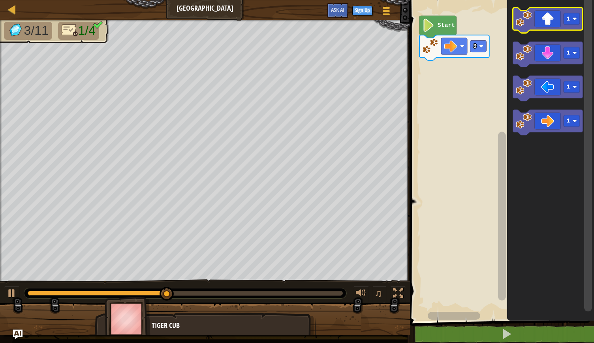
click at [531, 24] on icon "Blockly Workspace" at bounding box center [547, 20] width 70 height 25
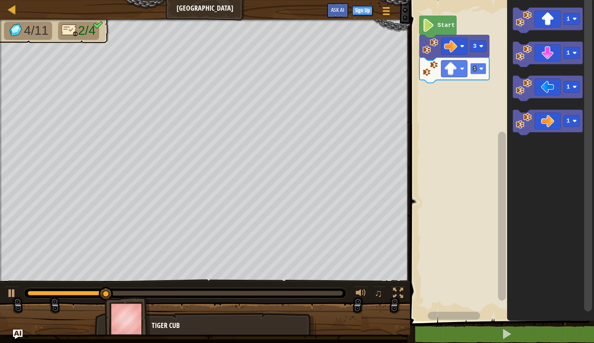
click at [481, 67] on image "Blockly Workspace" at bounding box center [481, 68] width 4 height 4
click at [538, 92] on icon "Blockly Workspace" at bounding box center [547, 88] width 70 height 25
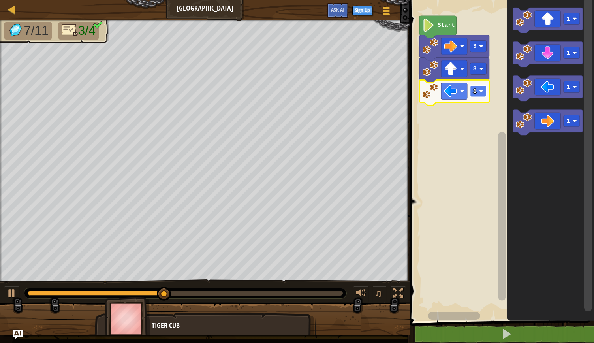
click at [480, 94] on rect "Blockly Workspace" at bounding box center [478, 90] width 16 height 11
click at [541, 60] on icon "Blockly Workspace" at bounding box center [547, 54] width 70 height 25
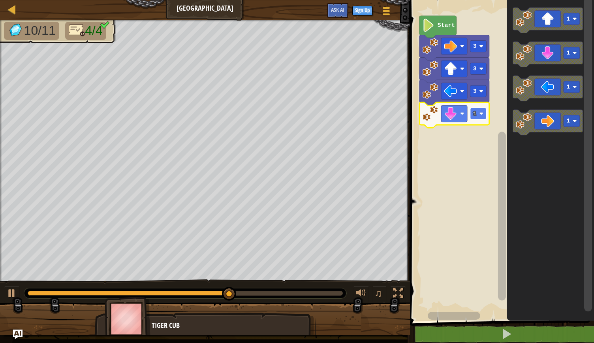
click at [482, 113] on image "Blockly Workspace" at bounding box center [481, 113] width 4 height 4
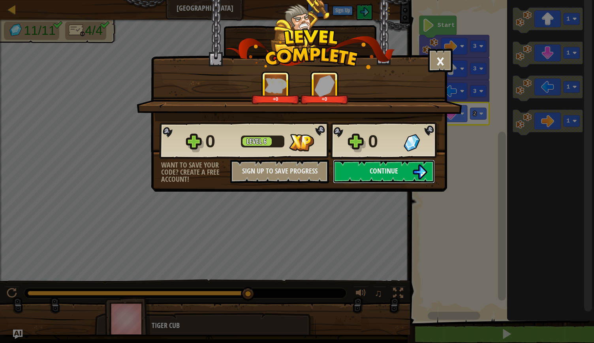
click at [398, 175] on button "Continue" at bounding box center [384, 171] width 102 height 24
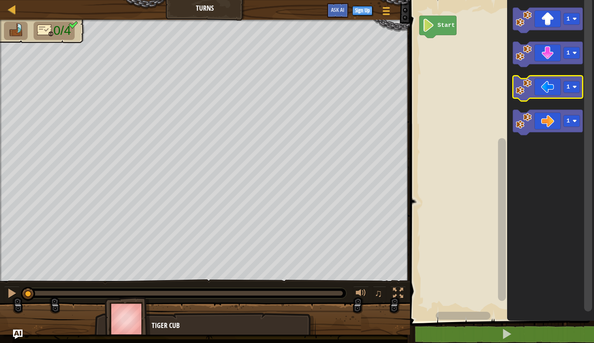
click at [538, 90] on icon "Blockly Workspace" at bounding box center [547, 88] width 70 height 25
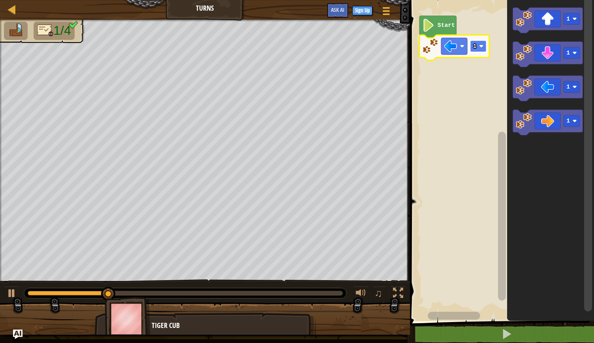
click at [479, 49] on rect "Blockly Workspace" at bounding box center [478, 45] width 16 height 11
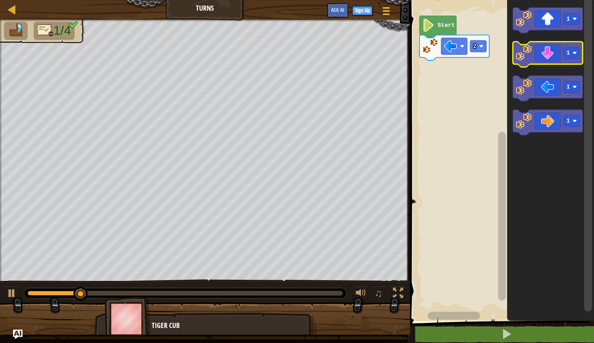
click at [535, 49] on icon "Blockly Workspace" at bounding box center [547, 54] width 70 height 25
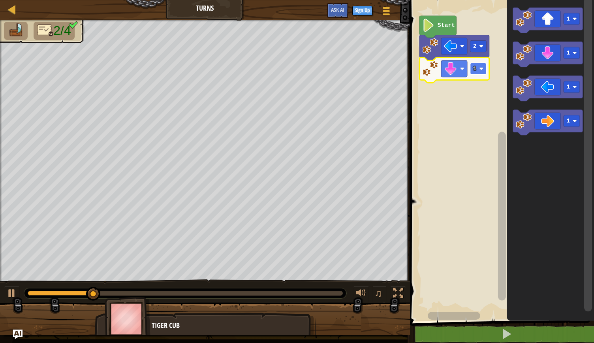
click at [480, 69] on image "Blockly Workspace" at bounding box center [481, 68] width 4 height 4
click at [476, 73] on rect "Blockly Workspace" at bounding box center [478, 68] width 16 height 11
click at [537, 121] on icon "Blockly Workspace" at bounding box center [547, 122] width 70 height 25
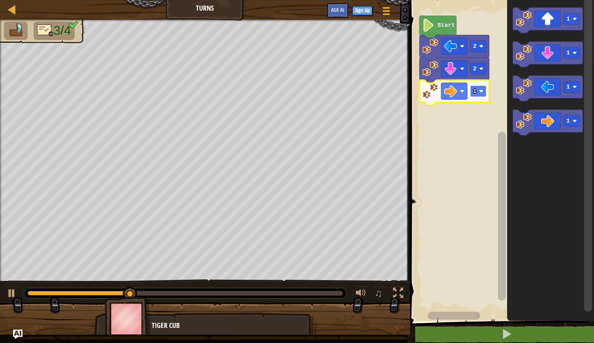
click at [476, 94] on rect "Blockly Workspace" at bounding box center [478, 90] width 16 height 11
click at [476, 96] on rect "Blockly Workspace" at bounding box center [478, 90] width 16 height 11
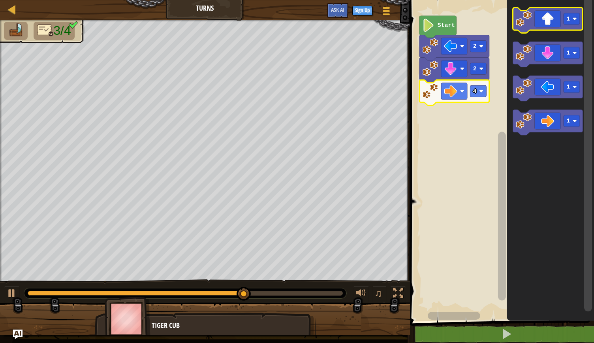
click at [559, 24] on icon "Blockly Workspace" at bounding box center [547, 20] width 70 height 25
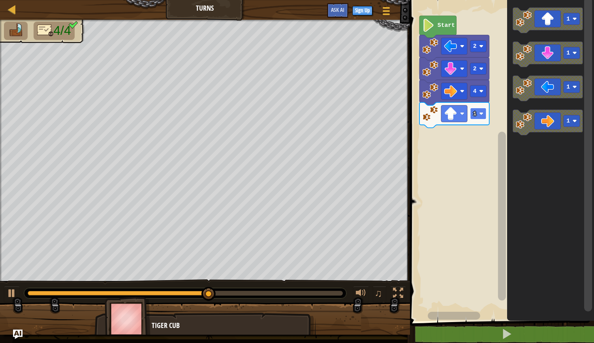
click at [482, 114] on image "Blockly Workspace" at bounding box center [481, 113] width 4 height 4
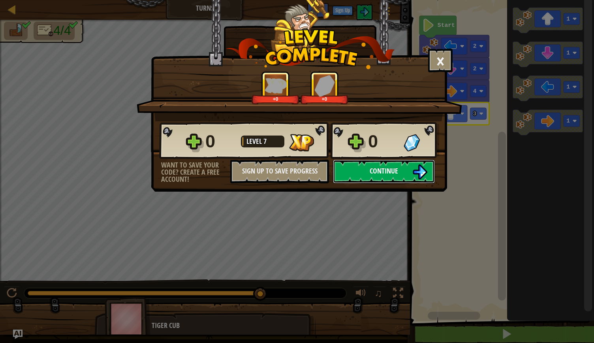
click at [388, 165] on button "Continue" at bounding box center [384, 171] width 102 height 24
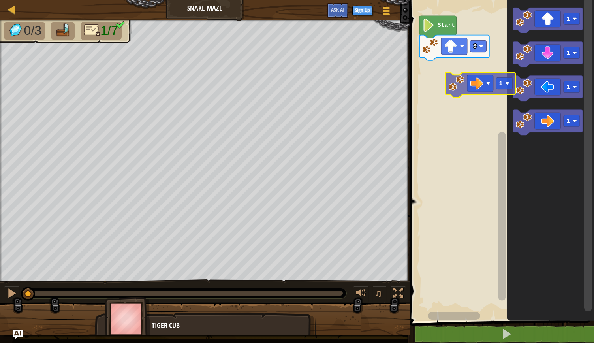
click at [448, 75] on div "3 Start 1 1 1 1 1" at bounding box center [500, 158] width 186 height 325
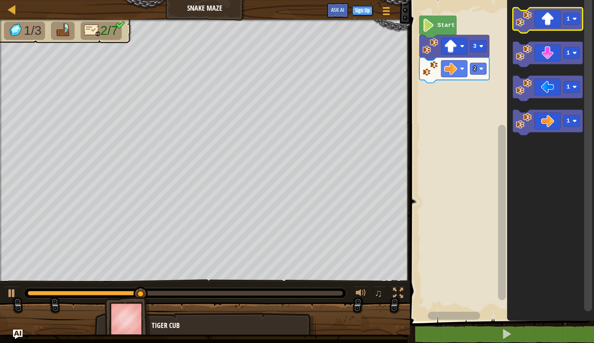
click at [531, 25] on image "Blockly Workspace" at bounding box center [524, 19] width 16 height 16
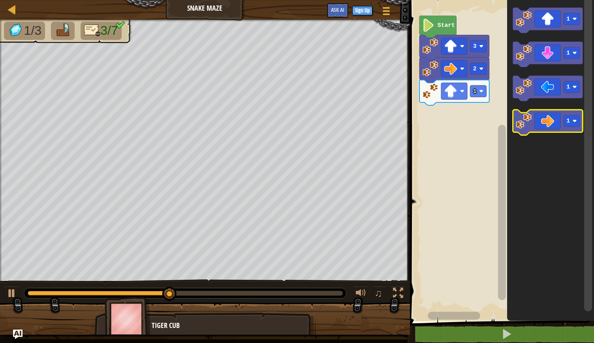
click at [527, 127] on image "Blockly Workspace" at bounding box center [524, 121] width 16 height 16
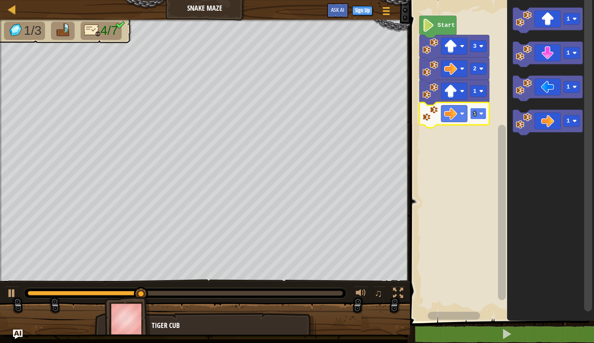
click at [477, 119] on rect "Blockly Workspace" at bounding box center [478, 113] width 16 height 11
click at [532, 56] on icon "Blockly Workspace" at bounding box center [547, 54] width 70 height 25
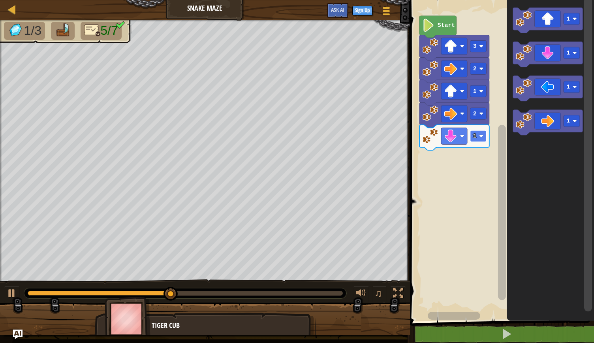
click at [484, 138] on rect "Blockly Workspace" at bounding box center [478, 135] width 16 height 11
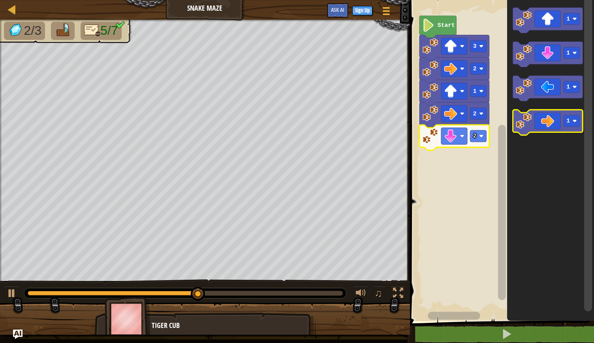
click at [530, 127] on image "Blockly Workspace" at bounding box center [524, 121] width 16 height 16
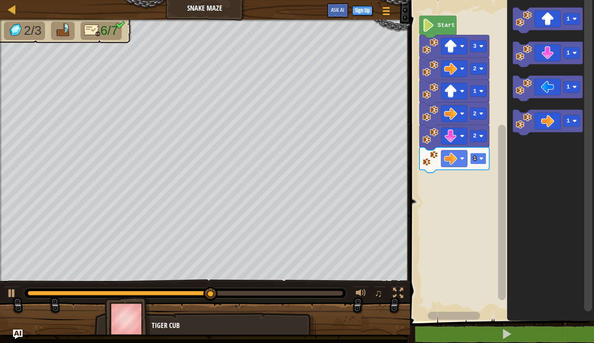
click at [482, 158] on image "Blockly Workspace" at bounding box center [481, 158] width 4 height 4
click at [538, 30] on icon "Blockly Workspace" at bounding box center [547, 20] width 70 height 25
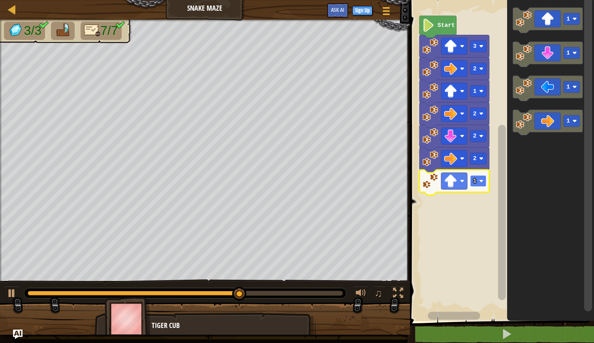
click at [478, 180] on rect "Blockly Workspace" at bounding box center [478, 180] width 16 height 11
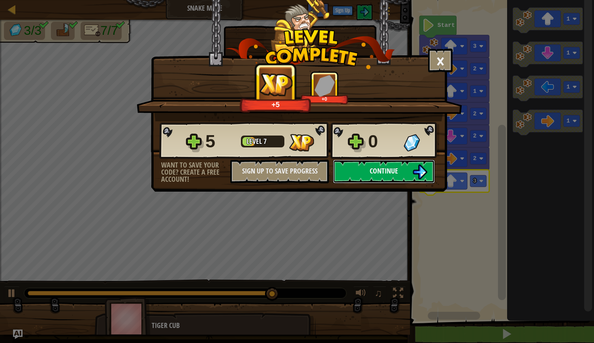
click at [394, 172] on span "Continue" at bounding box center [384, 171] width 28 height 10
